Goal: Information Seeking & Learning: Learn about a topic

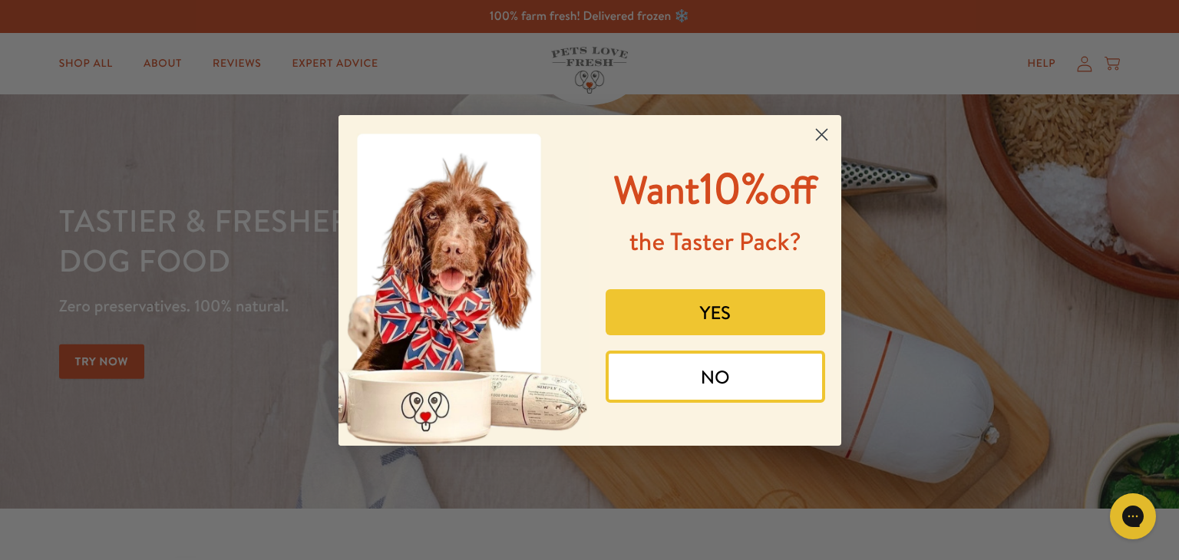
click at [172, 145] on div "Close dialog Want 10% off the Taster Pack? YES NO Submit" at bounding box center [589, 280] width 1179 height 560
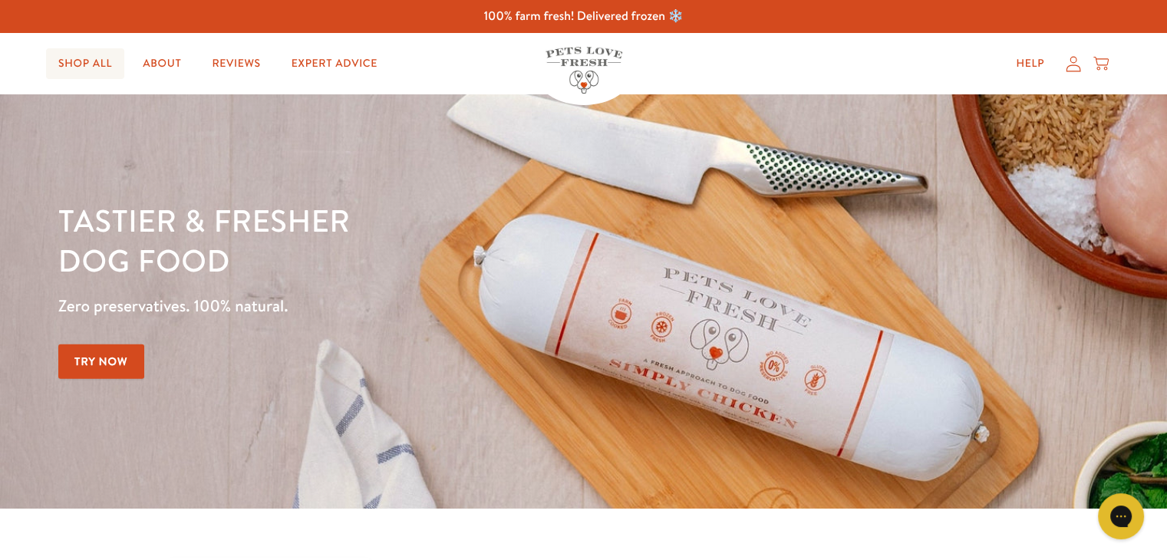
click at [94, 51] on link "Shop All" at bounding box center [85, 63] width 78 height 31
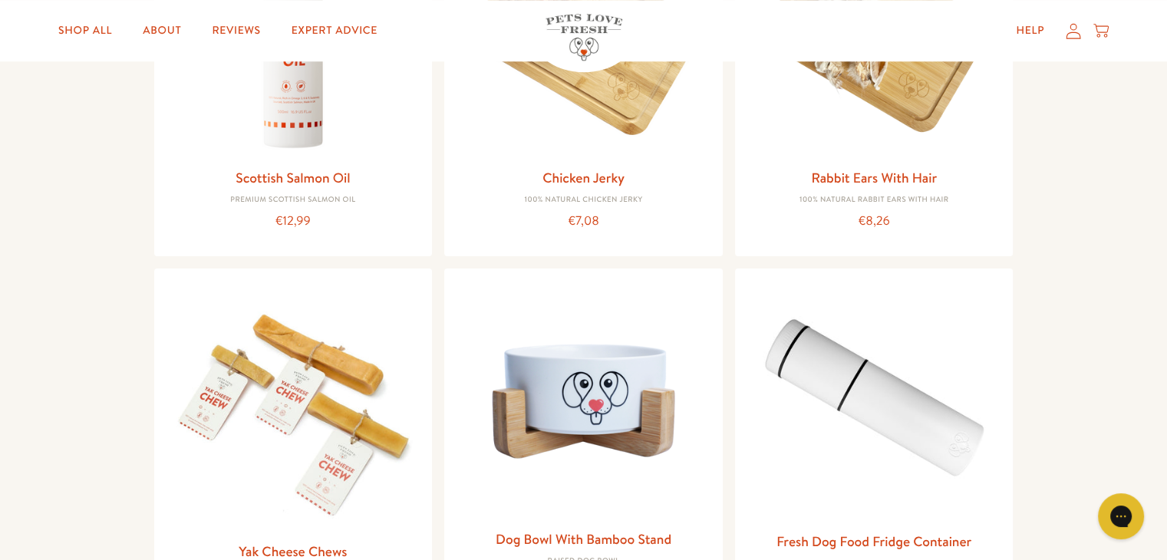
scroll to position [1273, 0]
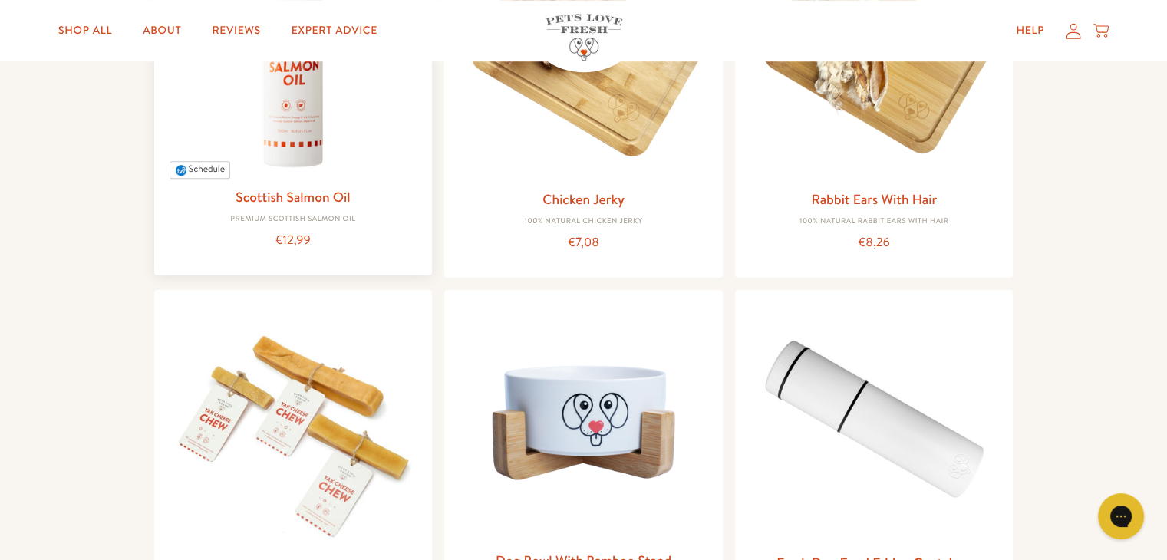
click at [309, 140] on img at bounding box center [294, 53] width 254 height 254
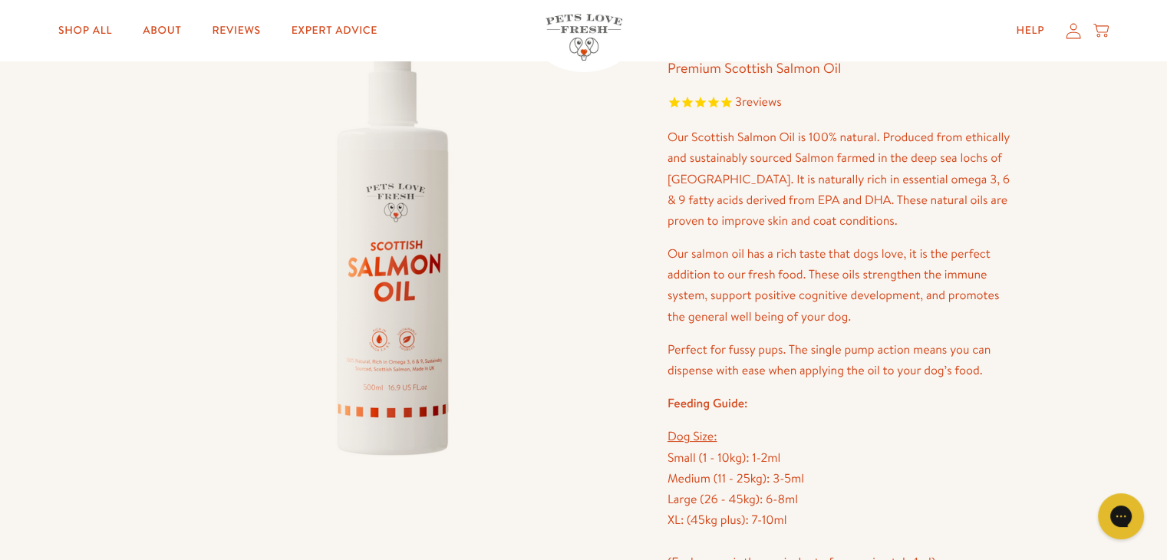
scroll to position [134, 0]
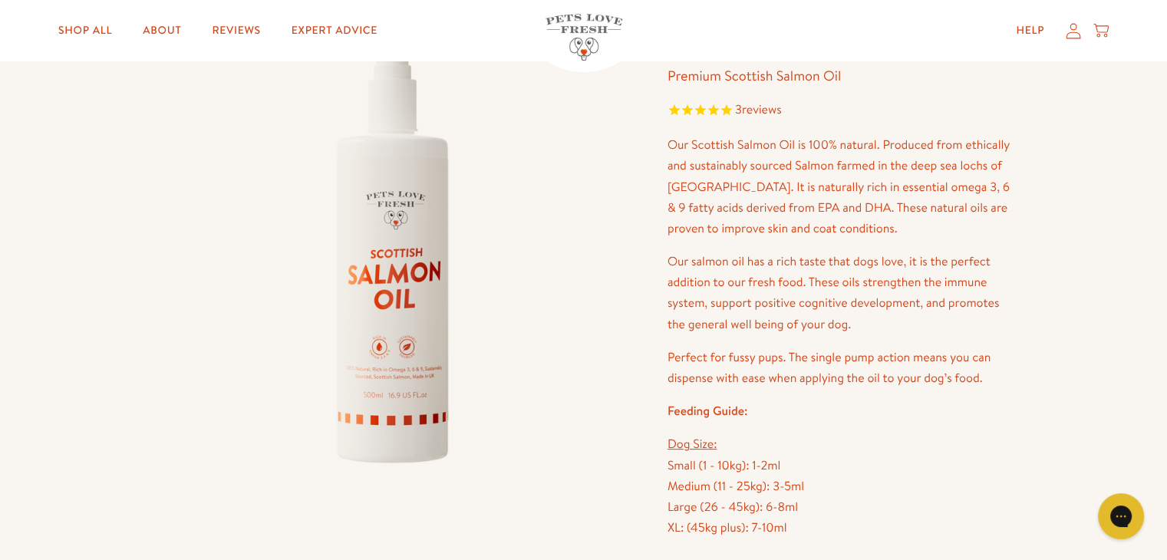
click at [764, 178] on p "Our Scottish Salmon Oil is 100% natural. Produced from ethically and sustainabl…" at bounding box center [841, 187] width 346 height 104
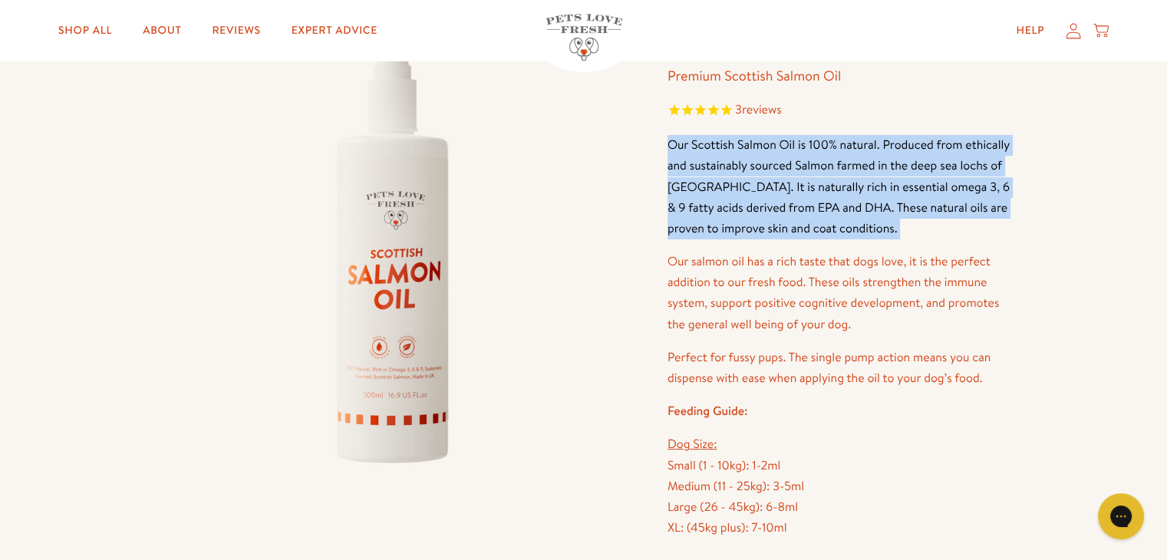
click at [764, 178] on p "Our Scottish Salmon Oil is 100% natural. Produced from ethically and sustainabl…" at bounding box center [841, 187] width 346 height 104
copy div "Our Scottish Salmon Oil is 100% natural. Produced from ethically and sustainabl…"
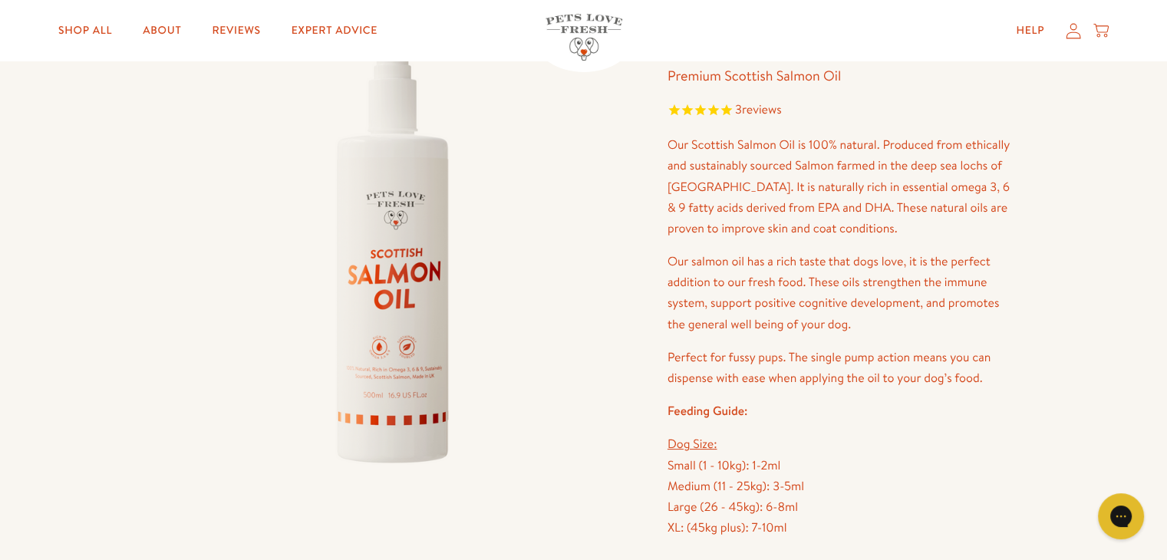
click at [780, 253] on p "Our salmon oil has a rich taste that dogs love, it is the perfect addition to o…" at bounding box center [841, 294] width 346 height 84
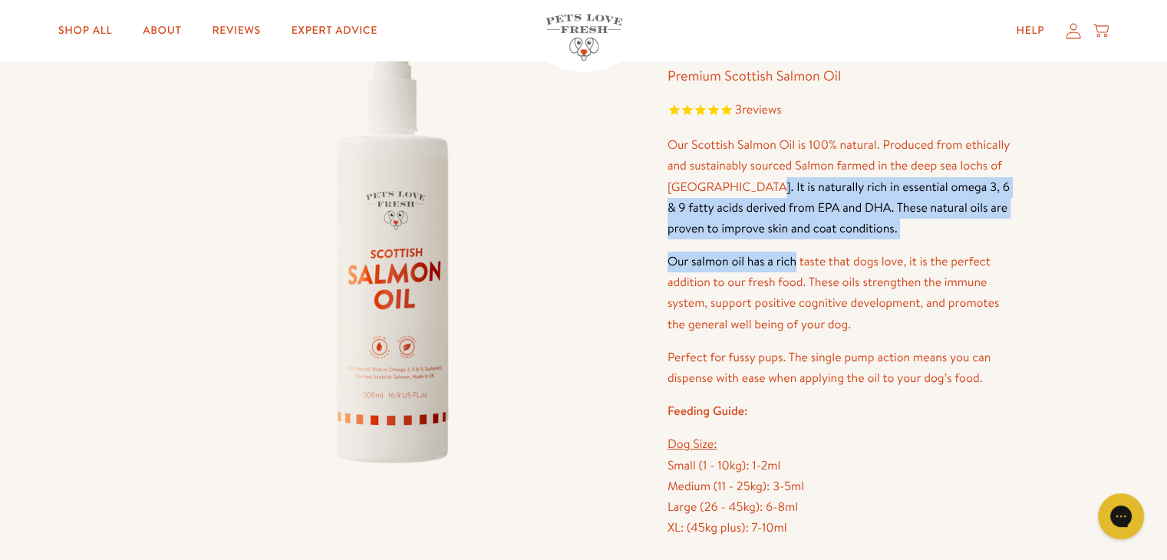
drag, startPoint x: 780, startPoint y: 253, endPoint x: 781, endPoint y: 183, distance: 69.1
click at [781, 183] on div "Our Scottish Salmon Oil is 100% natural. Produced from ethically and sustainabl…" at bounding box center [841, 358] width 346 height 446
click at [781, 183] on p "Our Scottish Salmon Oil is 100% natural. Produced from ethically and sustainabl…" at bounding box center [841, 187] width 346 height 104
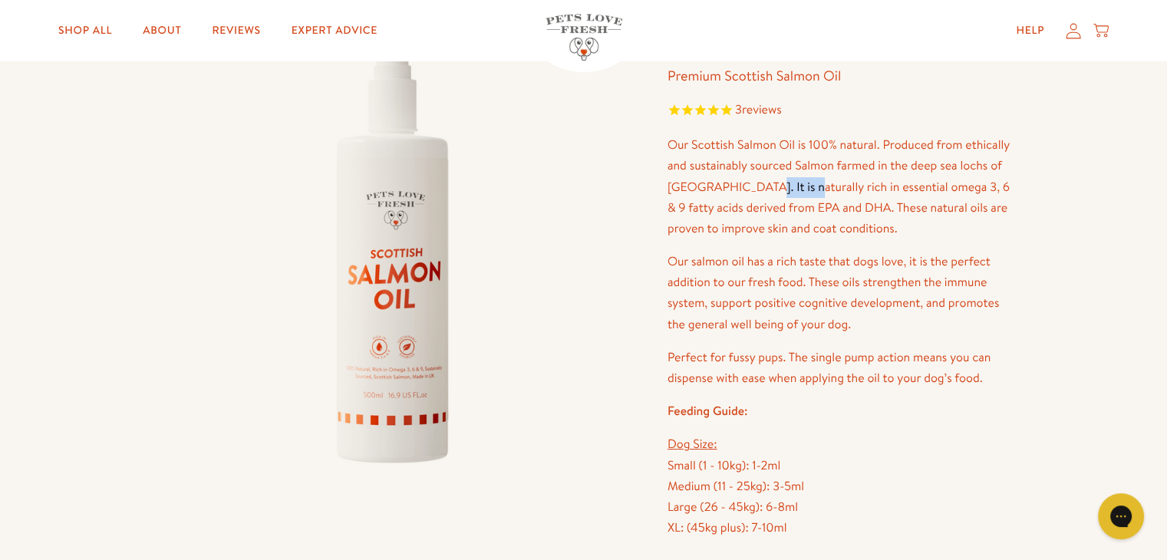
click at [781, 183] on p "Our Scottish Salmon Oil is 100% natural. Produced from ethically and sustainabl…" at bounding box center [841, 187] width 346 height 104
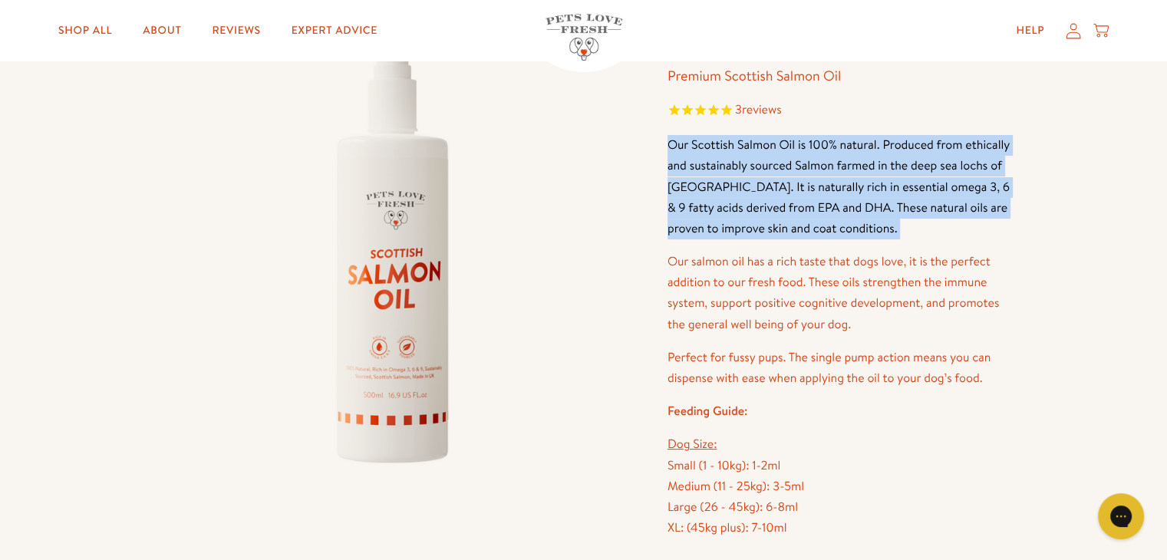
click at [781, 183] on p "Our Scottish Salmon Oil is 100% natural. Produced from ethically and sustainabl…" at bounding box center [841, 187] width 346 height 104
